Goal: Task Accomplishment & Management: Use online tool/utility

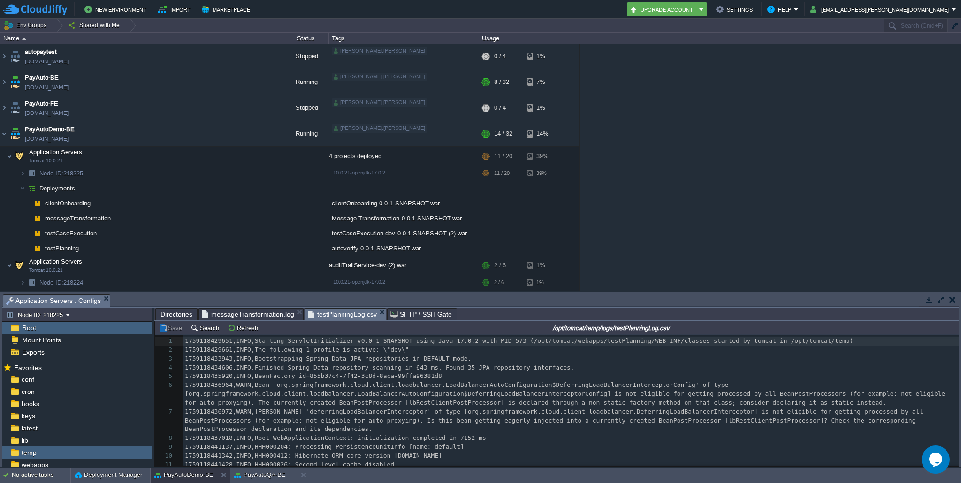
scroll to position [3, 0]
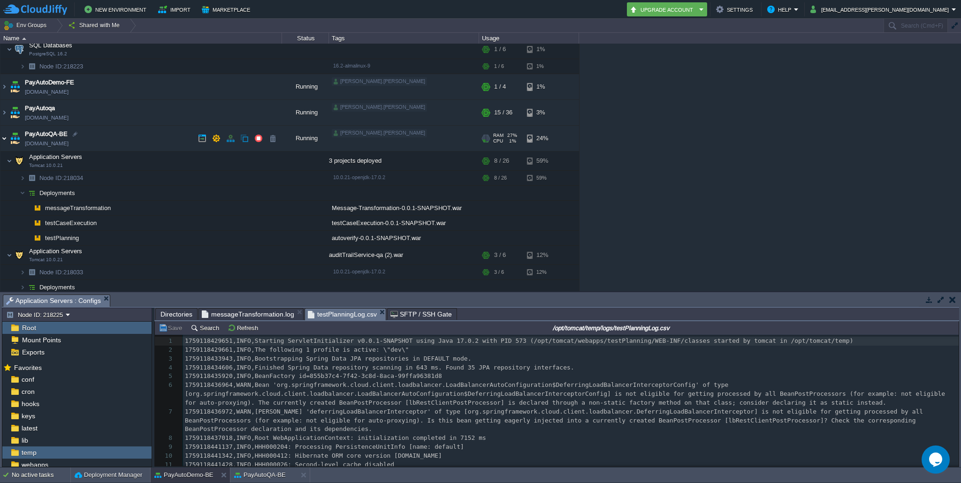
click at [7, 137] on img at bounding box center [4, 138] width 8 height 25
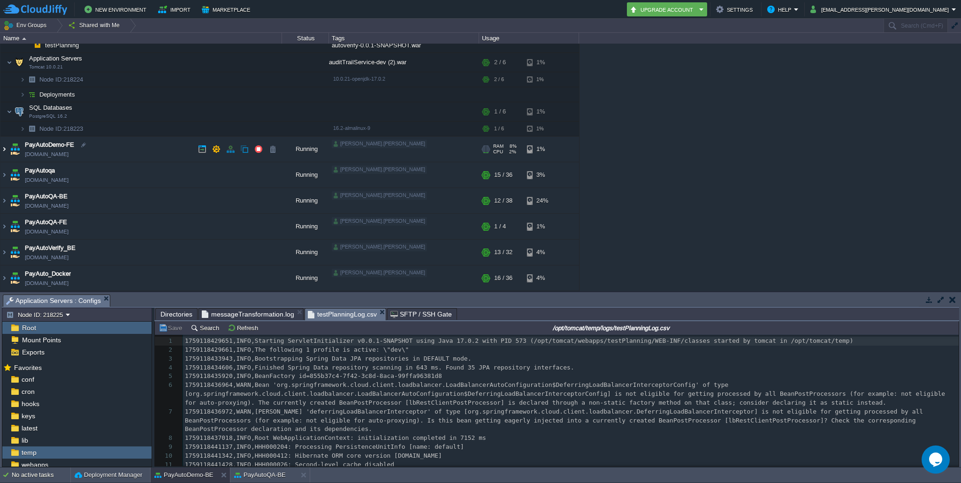
click at [3, 151] on img at bounding box center [4, 148] width 8 height 25
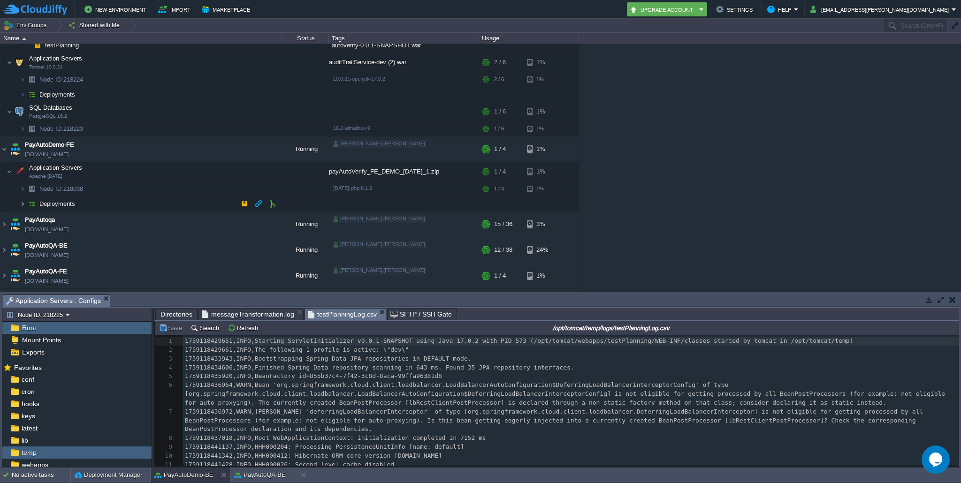
click at [21, 201] on img at bounding box center [23, 204] width 6 height 15
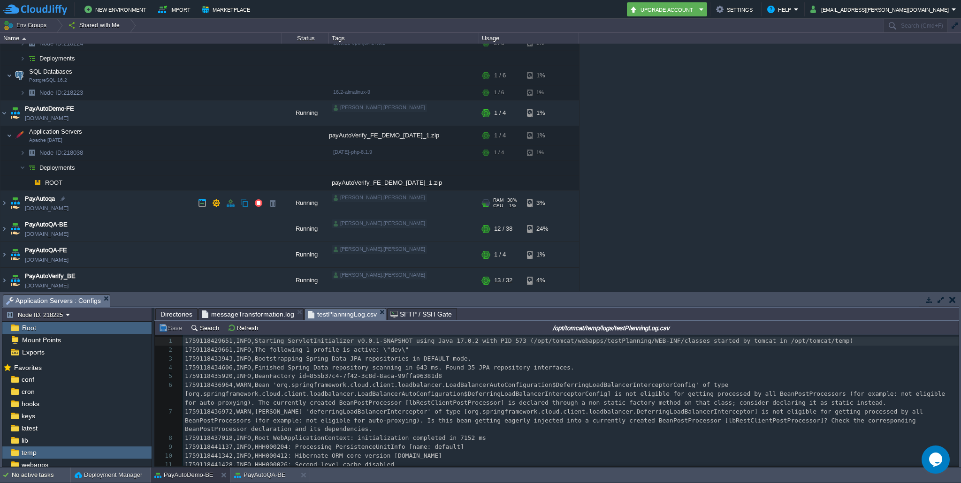
scroll to position [241, 0]
click at [273, 180] on button "button" at bounding box center [272, 180] width 8 height 8
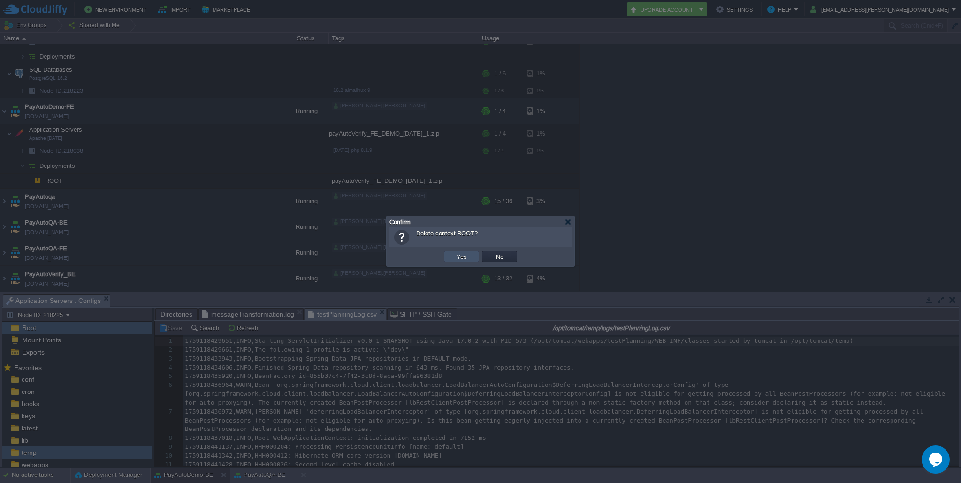
click at [462, 255] on button "Yes" at bounding box center [462, 256] width 16 height 8
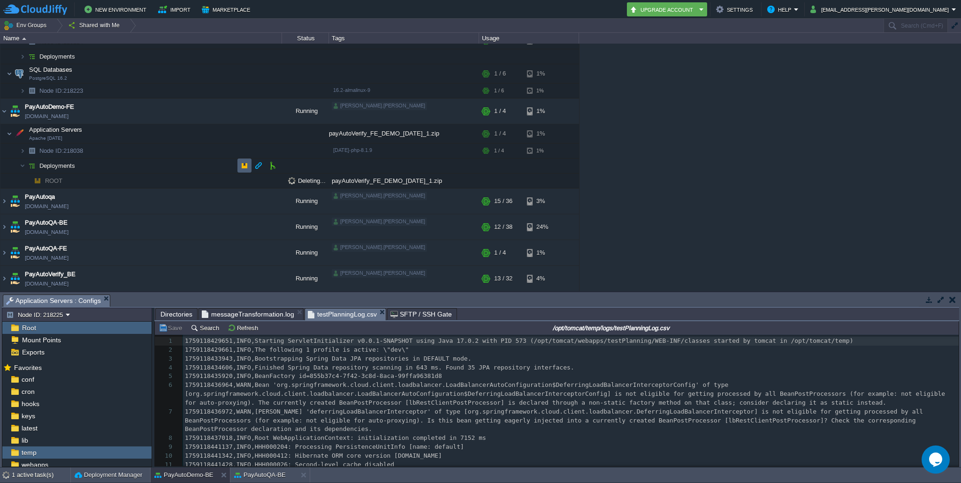
click at [248, 164] on button "button" at bounding box center [244, 165] width 8 height 8
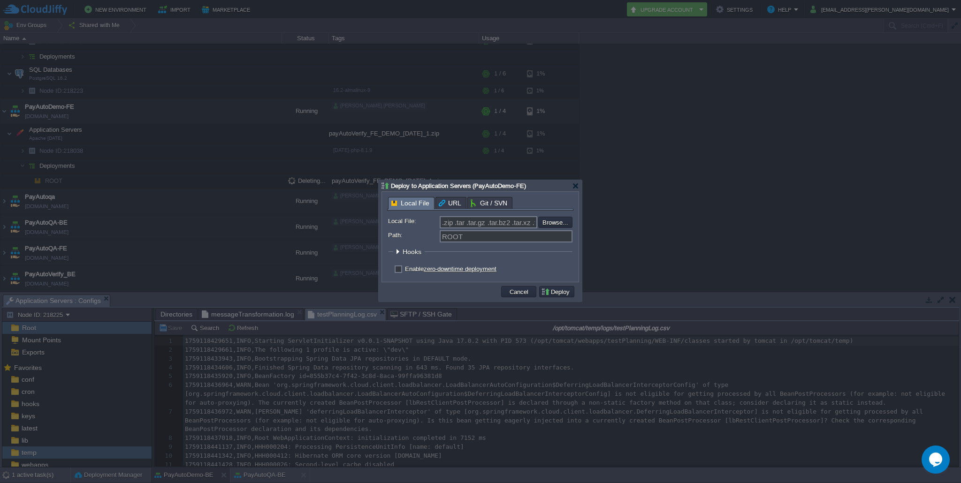
click at [405, 270] on label "Enable zero-downtime deployment" at bounding box center [450, 268] width 91 height 7
click at [400, 270] on input "checkbox" at bounding box center [397, 270] width 6 height 6
checkbox input "true"
click at [547, 224] on input "file" at bounding box center [513, 222] width 119 height 11
type input "C:\fakepath\payAutoVerify_FE_DEMO_[DATE].zip"
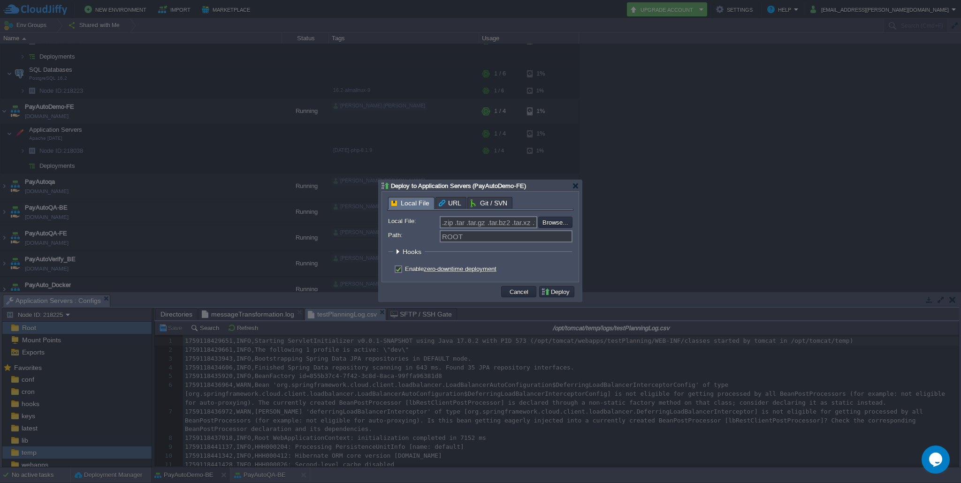
type input "payAutoVerify_FE_DEMO_[DATE].zip"
click at [569, 293] on button "Deploy" at bounding box center [556, 292] width 31 height 8
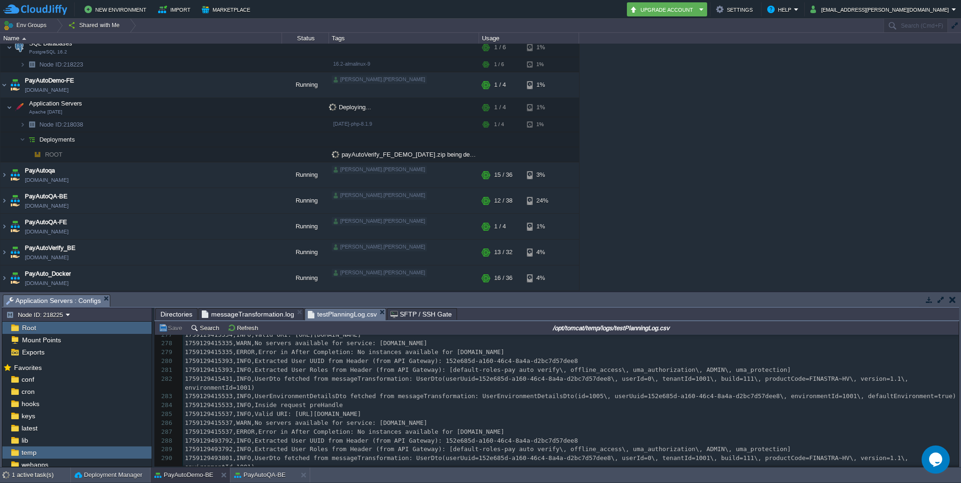
scroll to position [3106, 0]
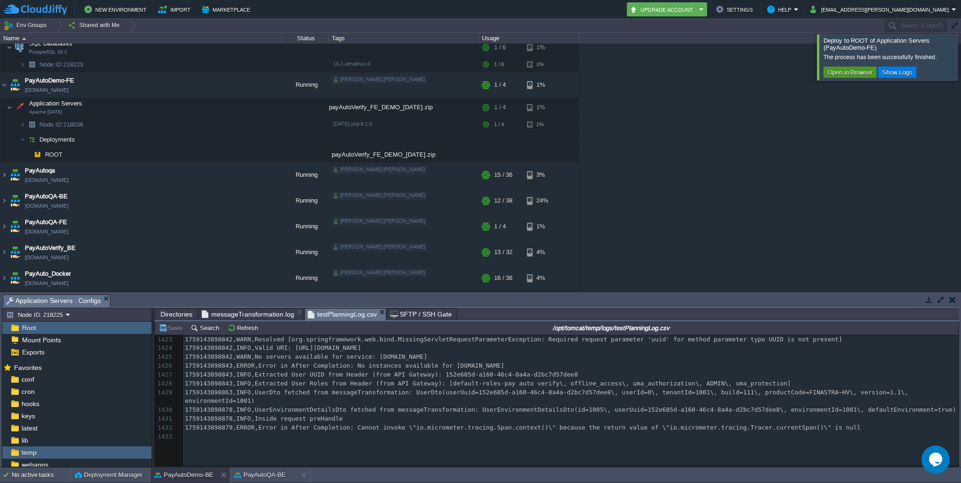
click at [836, 73] on button "Open in Browser" at bounding box center [850, 72] width 50 height 8
